Goal: Find specific page/section: Find specific page/section

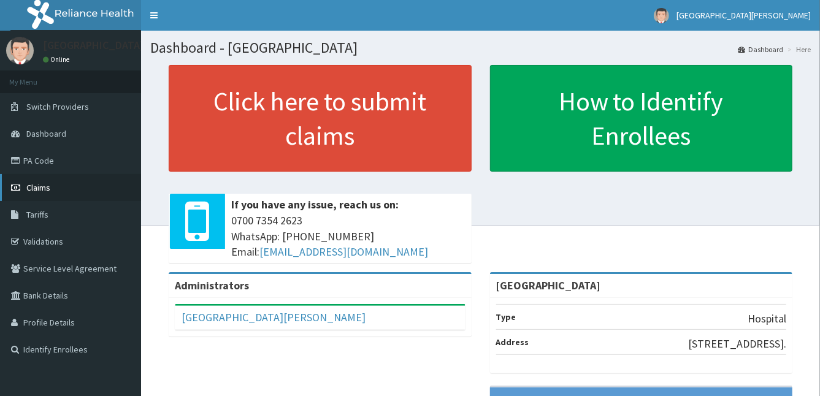
click at [80, 178] on link "Claims" at bounding box center [70, 187] width 141 height 27
